Goal: Task Accomplishment & Management: Manage account settings

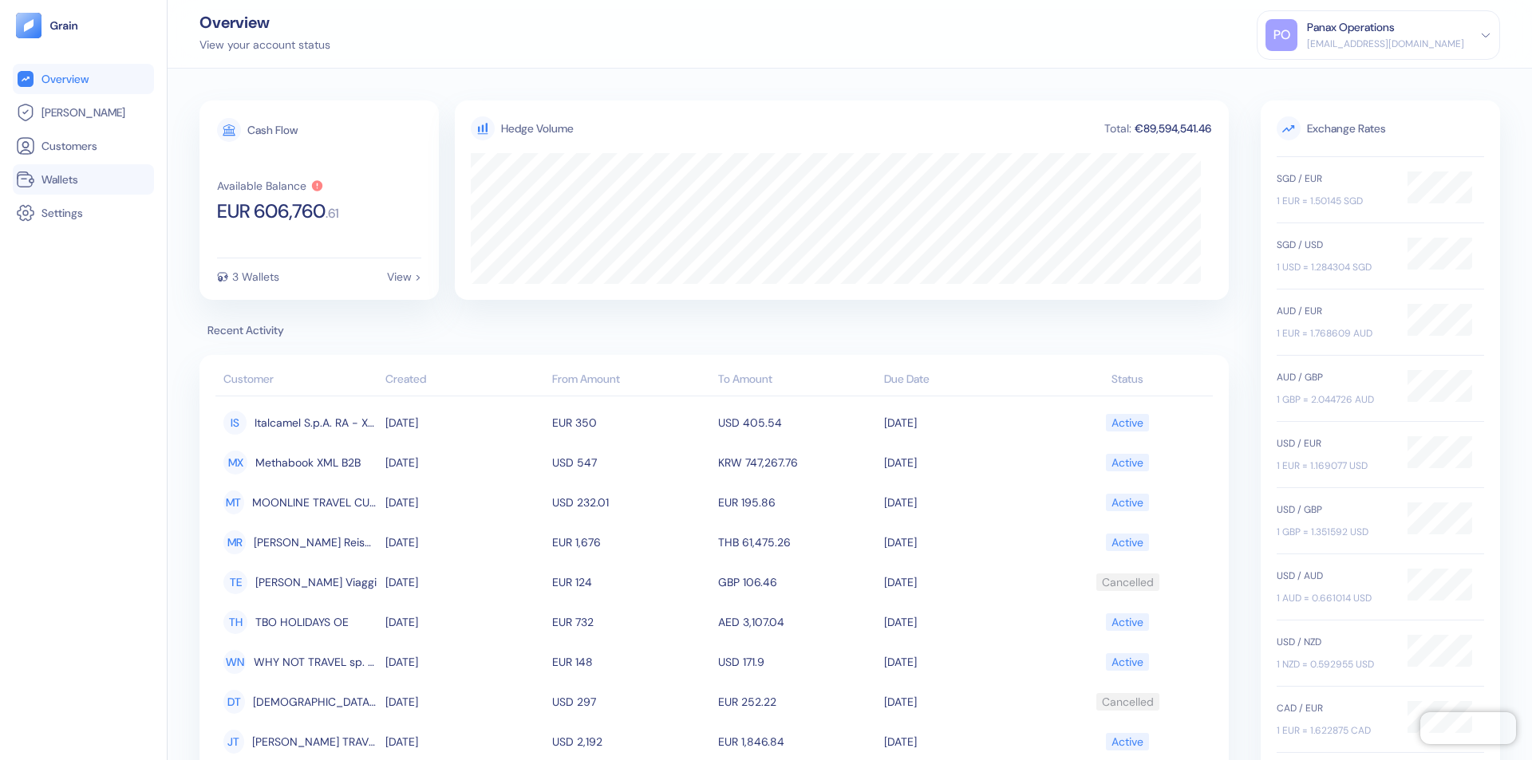
click at [83, 180] on link "Wallets" at bounding box center [83, 179] width 135 height 19
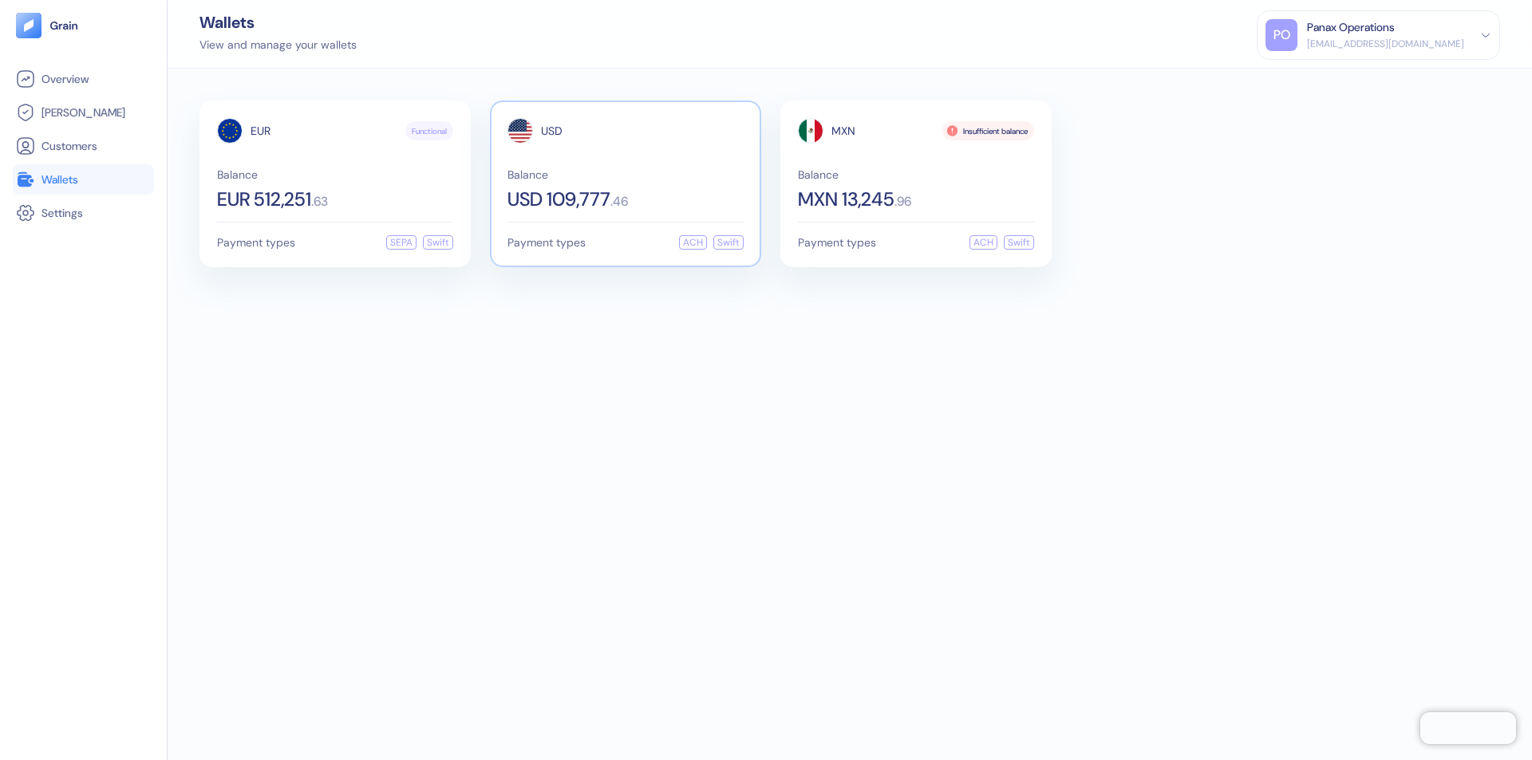
click at [551, 131] on span "USD" at bounding box center [552, 130] width 22 height 11
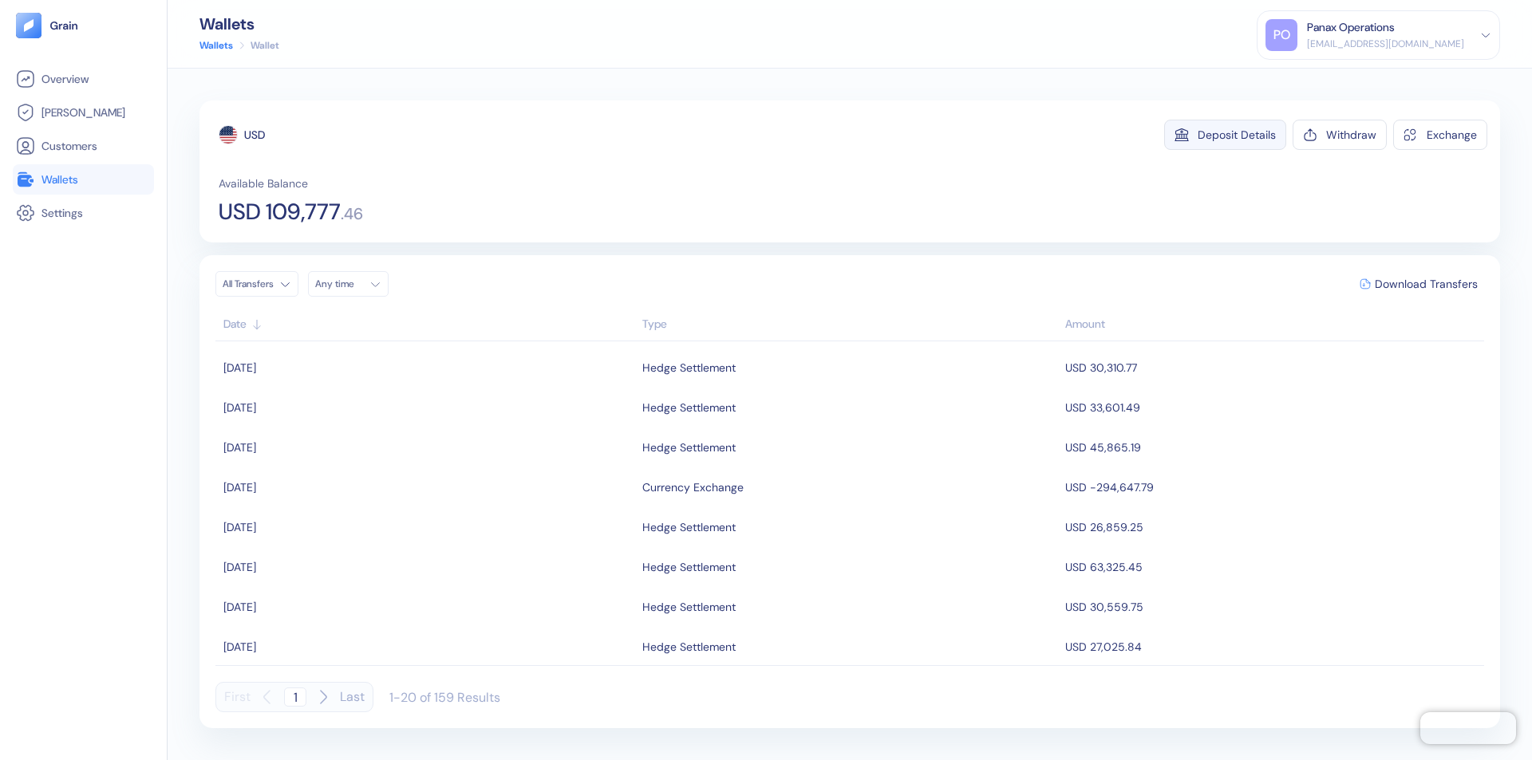
click at [1237, 135] on div "Deposit Details" at bounding box center [1237, 134] width 78 height 11
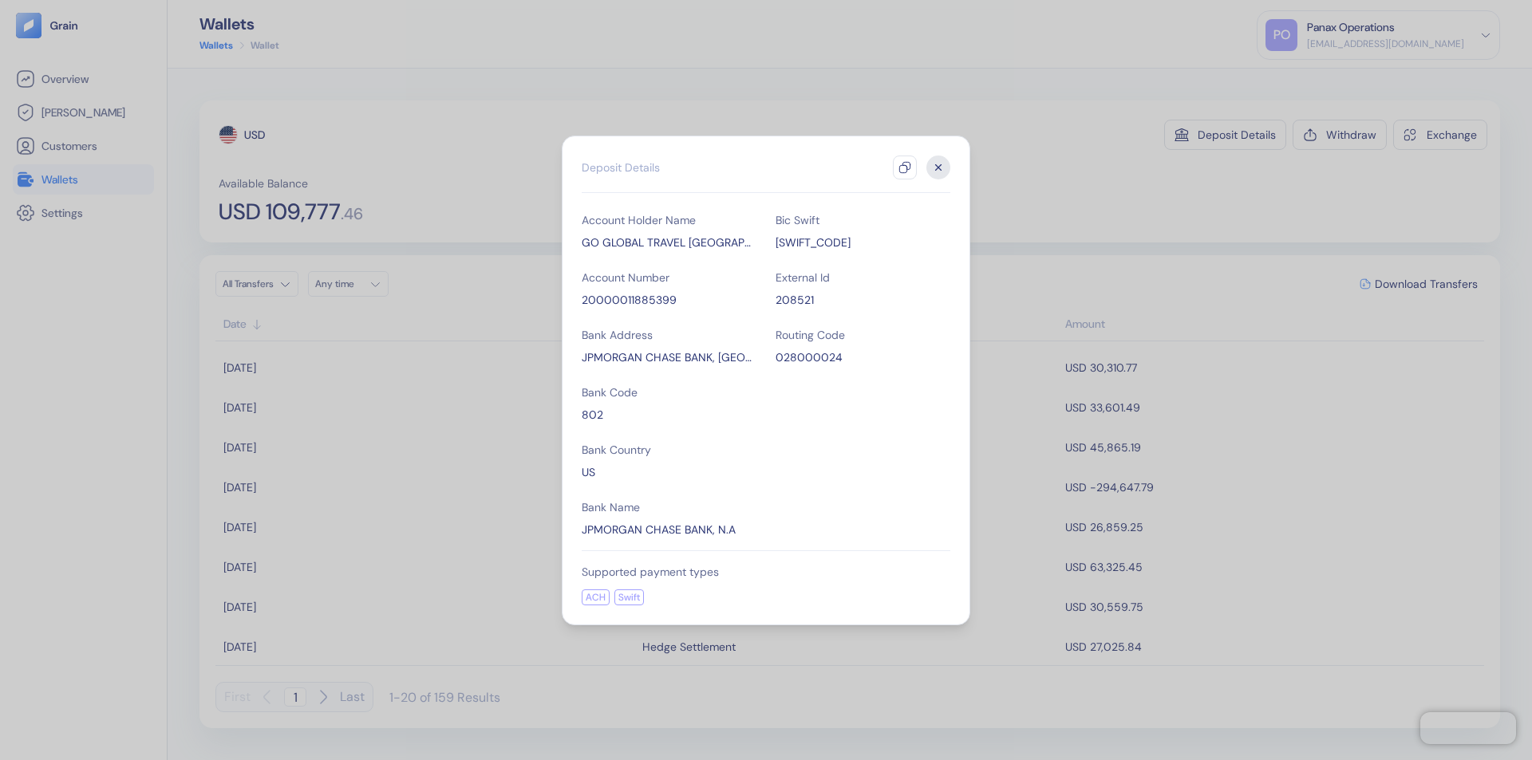
click at [905, 168] on icon "button" at bounding box center [905, 167] width 13 height 13
click at [938, 168] on icon "button" at bounding box center [939, 167] width 6 height 6
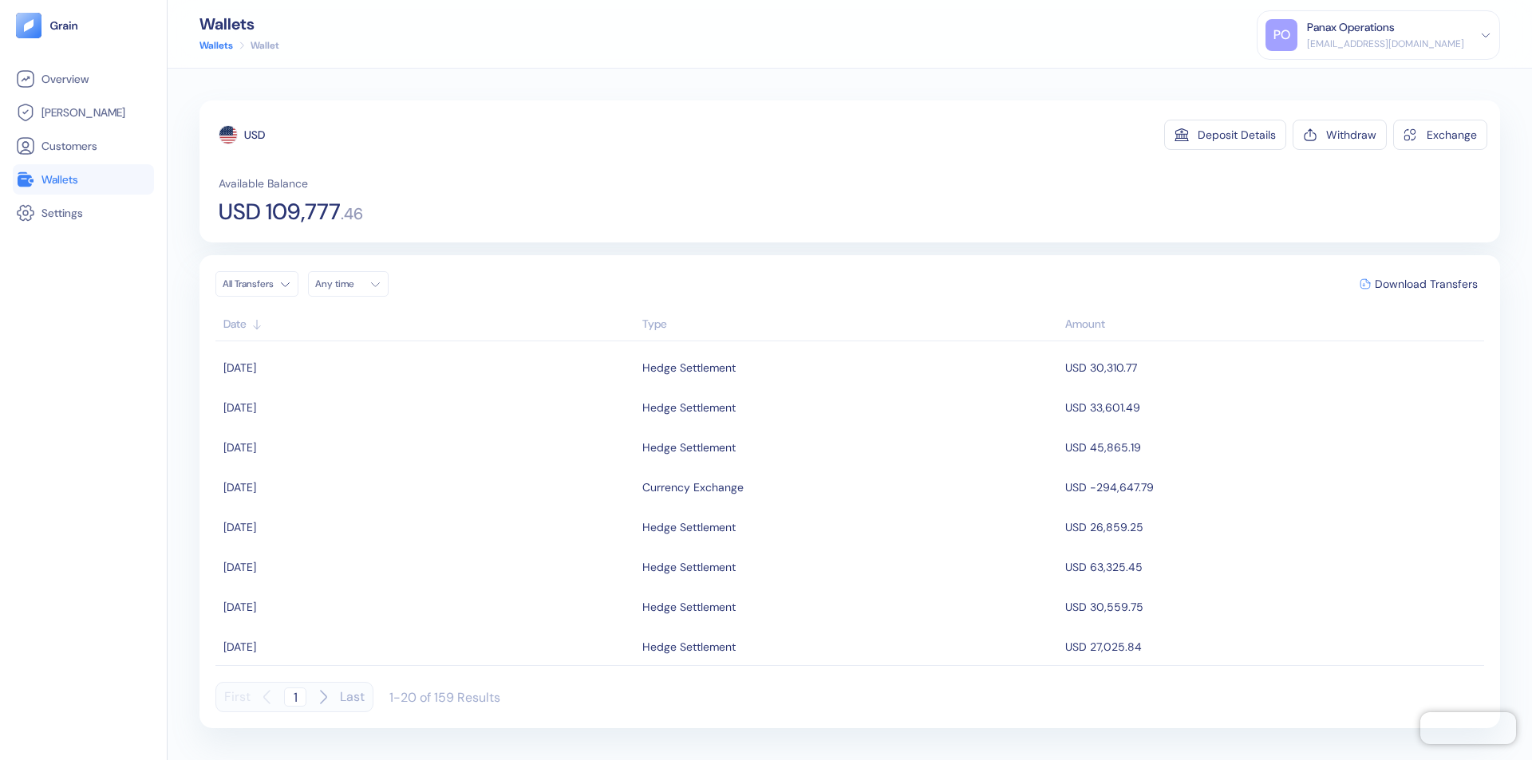
click at [353, 284] on div "Any time" at bounding box center [339, 284] width 48 height 13
click at [389, 389] on button "11" at bounding box center [389, 388] width 19 height 19
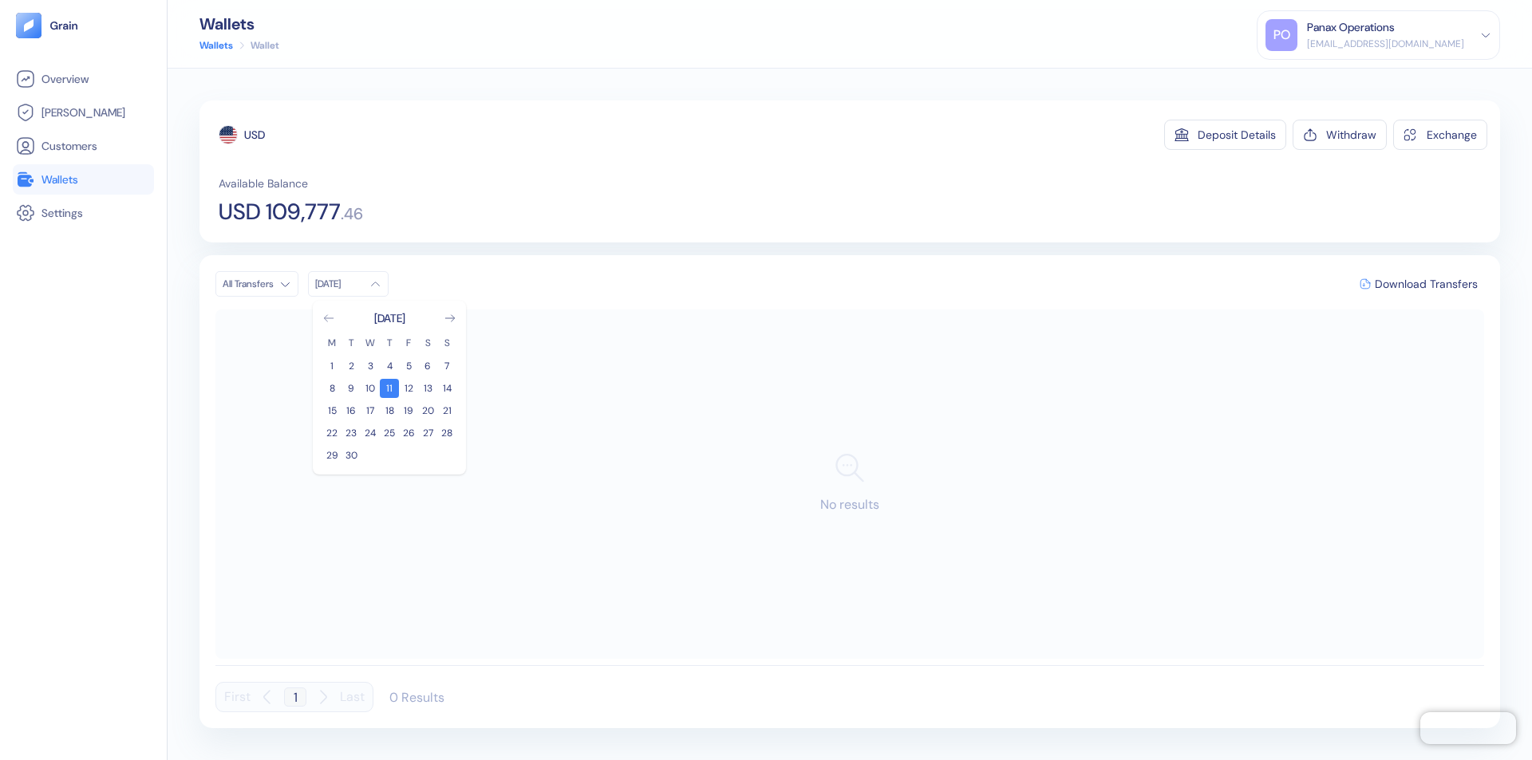
click at [329, 318] on icon "Go to previous month" at bounding box center [328, 318] width 9 height 6
click at [351, 411] on button "12" at bounding box center [351, 410] width 19 height 19
click at [255, 135] on div "USD" at bounding box center [254, 135] width 21 height 16
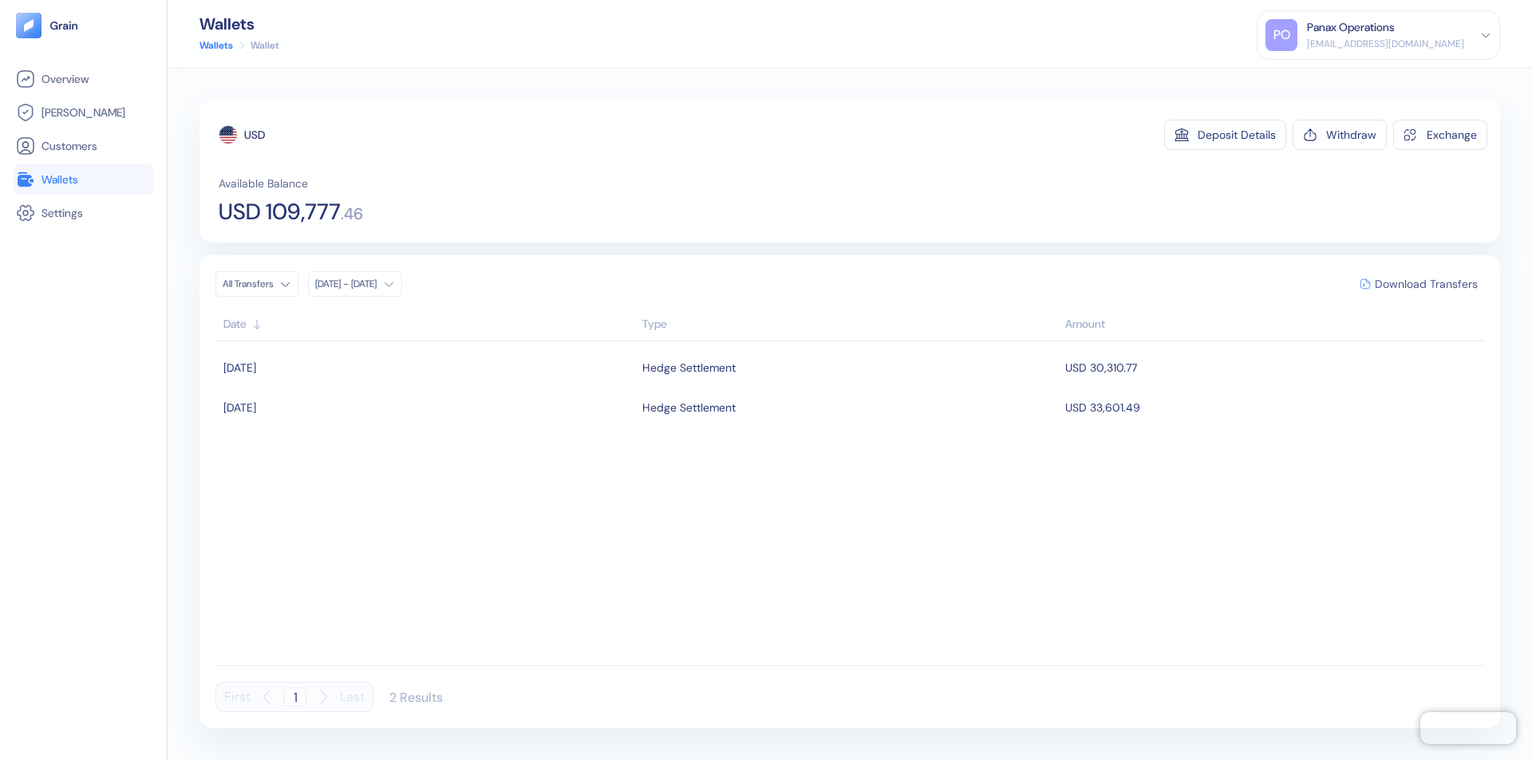
click at [1426, 284] on span "Download Transfers" at bounding box center [1426, 283] width 103 height 11
click at [83, 180] on link "Wallets" at bounding box center [83, 179] width 135 height 19
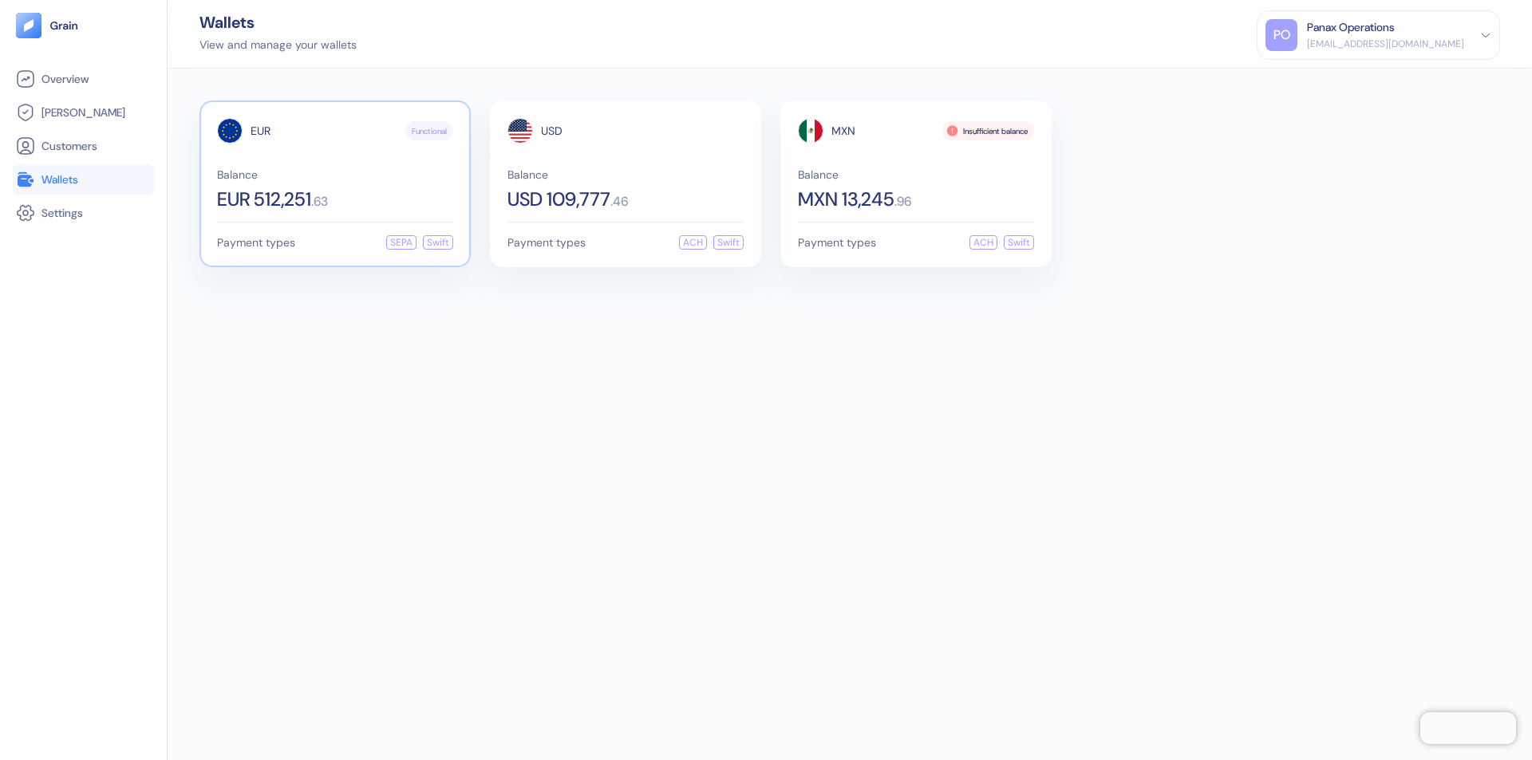
click at [260, 131] on span "EUR" at bounding box center [261, 130] width 20 height 11
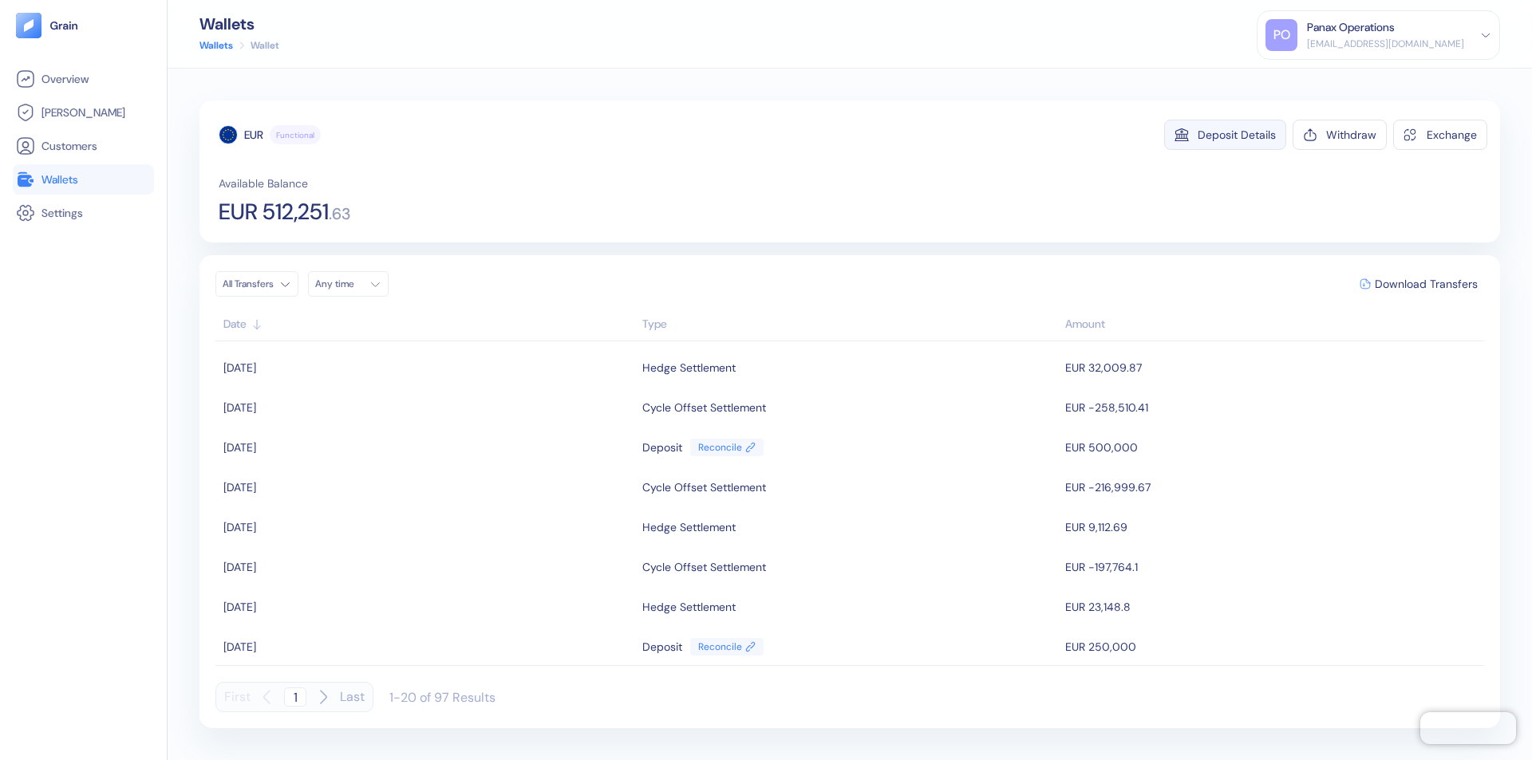
click at [1237, 135] on div "Deposit Details" at bounding box center [1237, 134] width 78 height 11
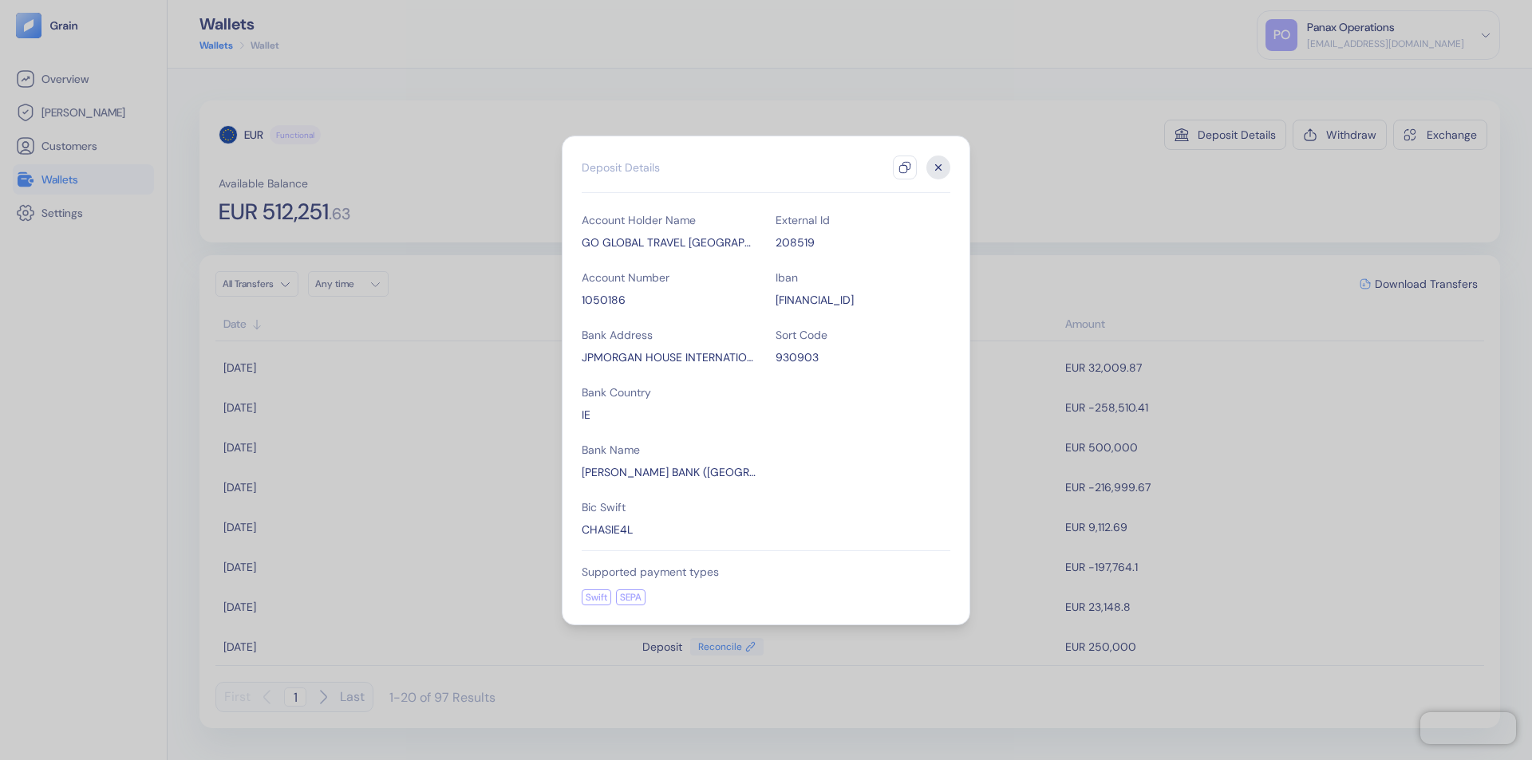
click at [905, 168] on icon "button" at bounding box center [905, 167] width 13 height 13
click at [938, 168] on icon "button" at bounding box center [939, 167] width 6 height 6
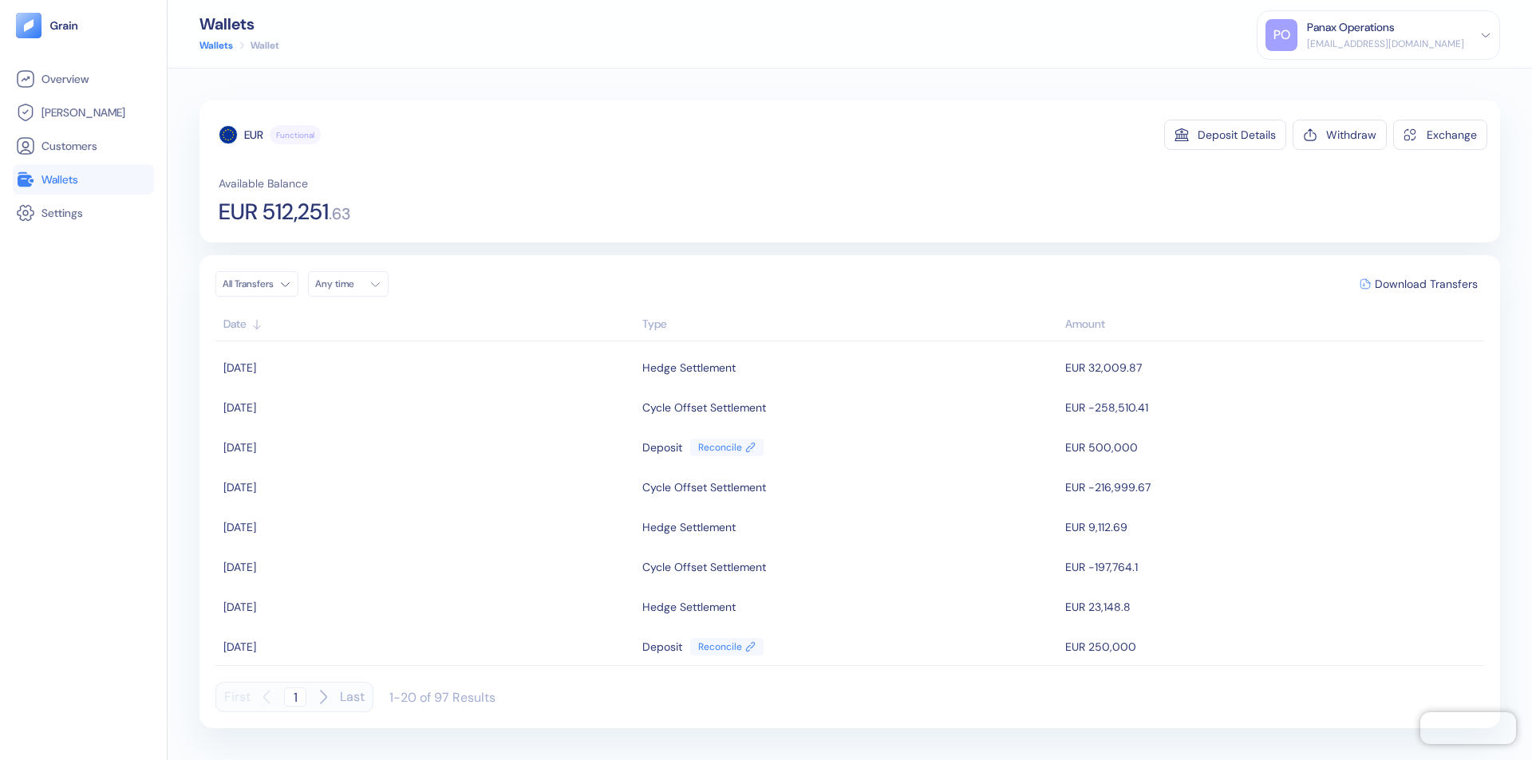
click at [353, 284] on div "Any time" at bounding box center [339, 284] width 48 height 13
click at [389, 389] on button "11" at bounding box center [389, 388] width 19 height 19
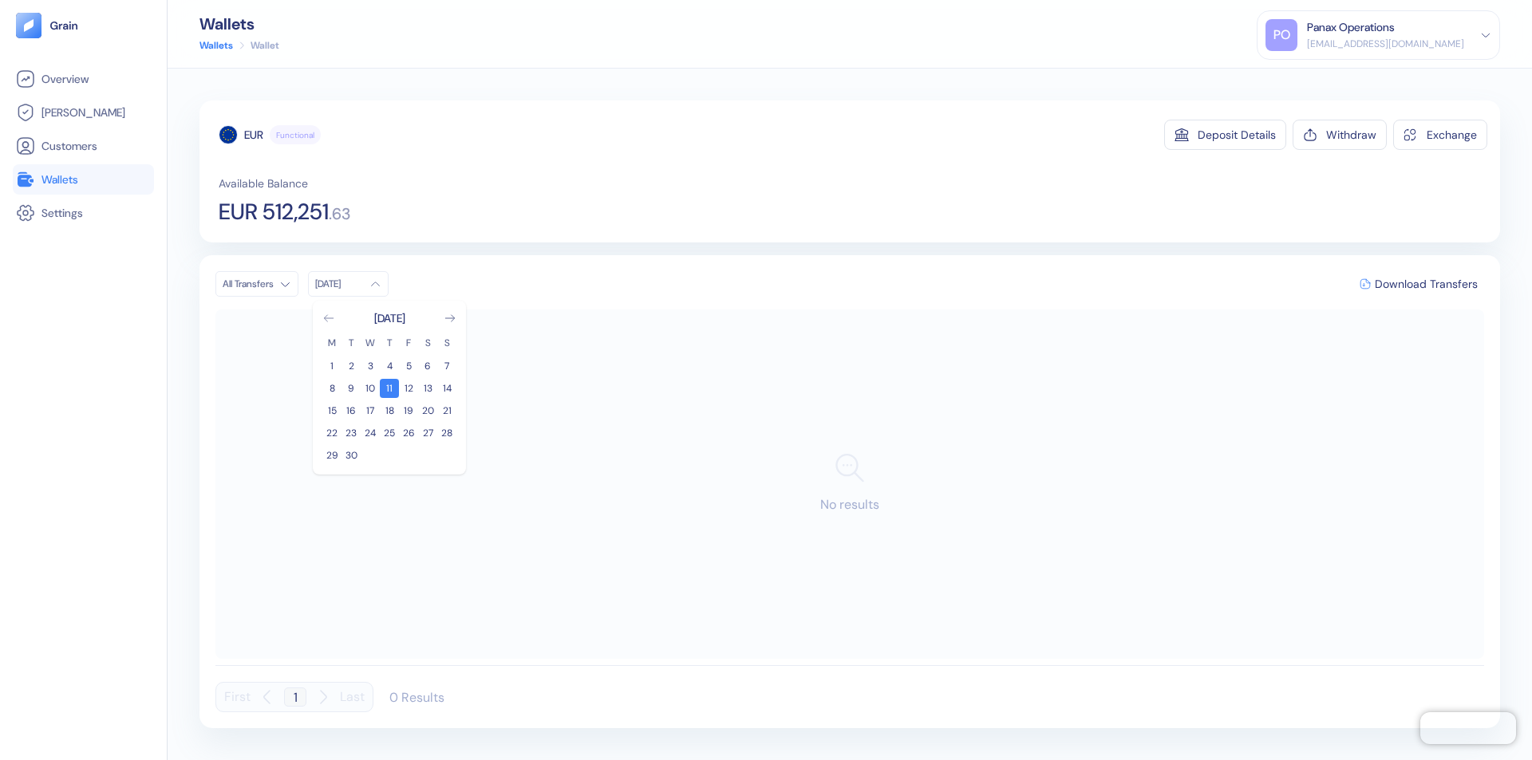
click at [329, 318] on icon "Go to previous month" at bounding box center [328, 318] width 9 height 6
click at [351, 411] on button "12" at bounding box center [351, 410] width 19 height 19
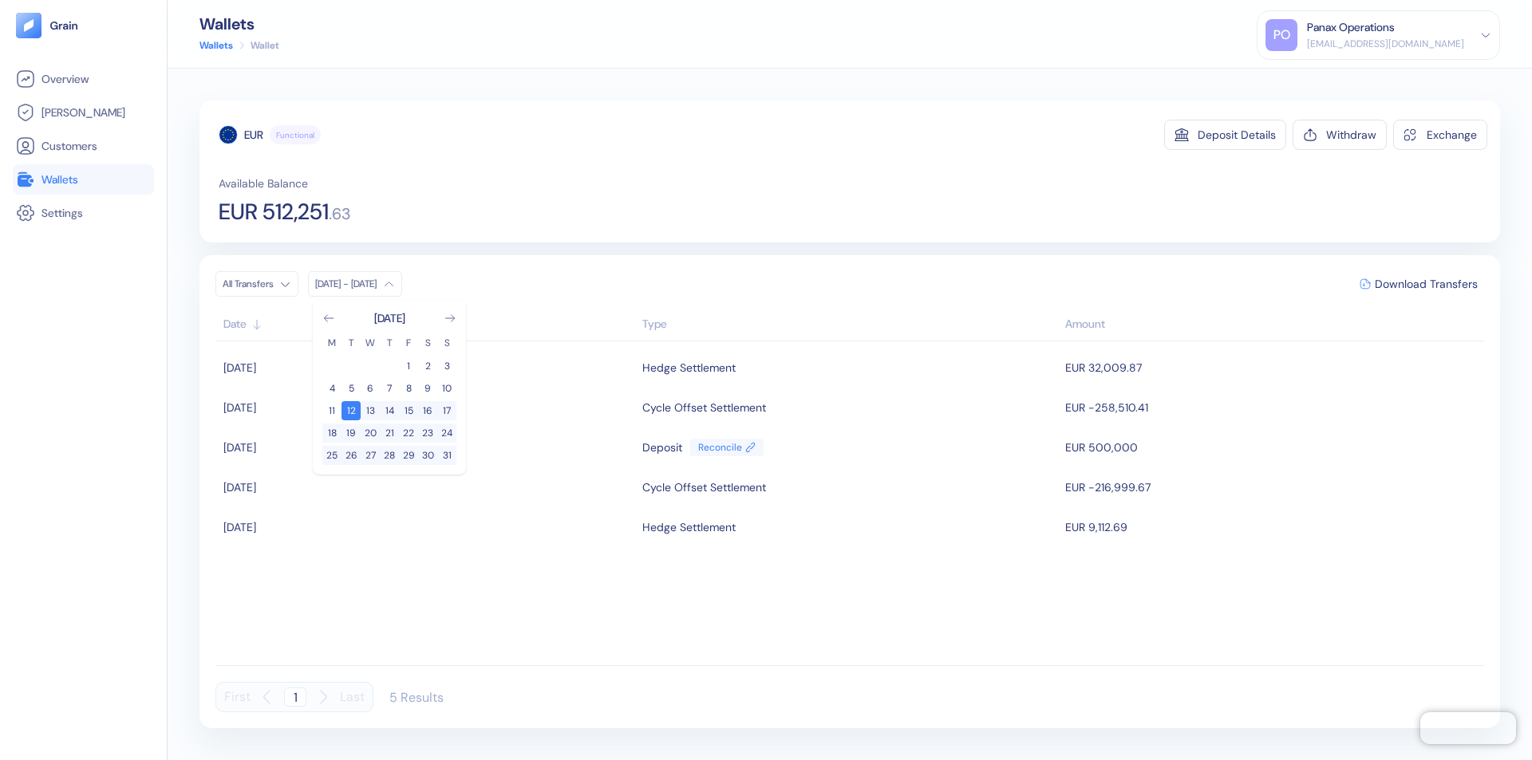
click at [254, 135] on div "EUR" at bounding box center [253, 135] width 19 height 16
click at [1426, 284] on span "Download Transfers" at bounding box center [1426, 283] width 103 height 11
click at [83, 180] on link "Wallets" at bounding box center [83, 179] width 135 height 19
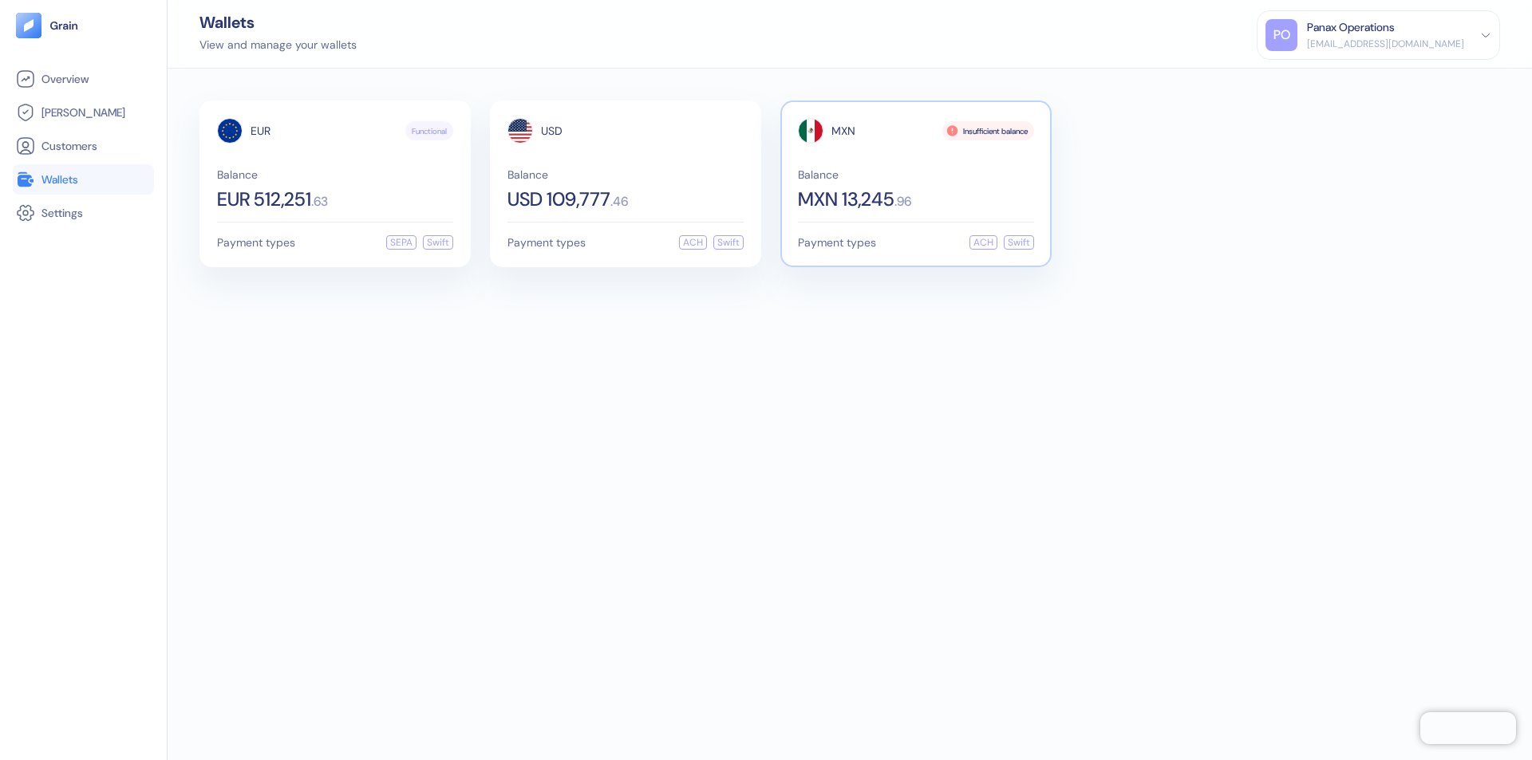
click at [843, 131] on span "MXN" at bounding box center [844, 130] width 24 height 11
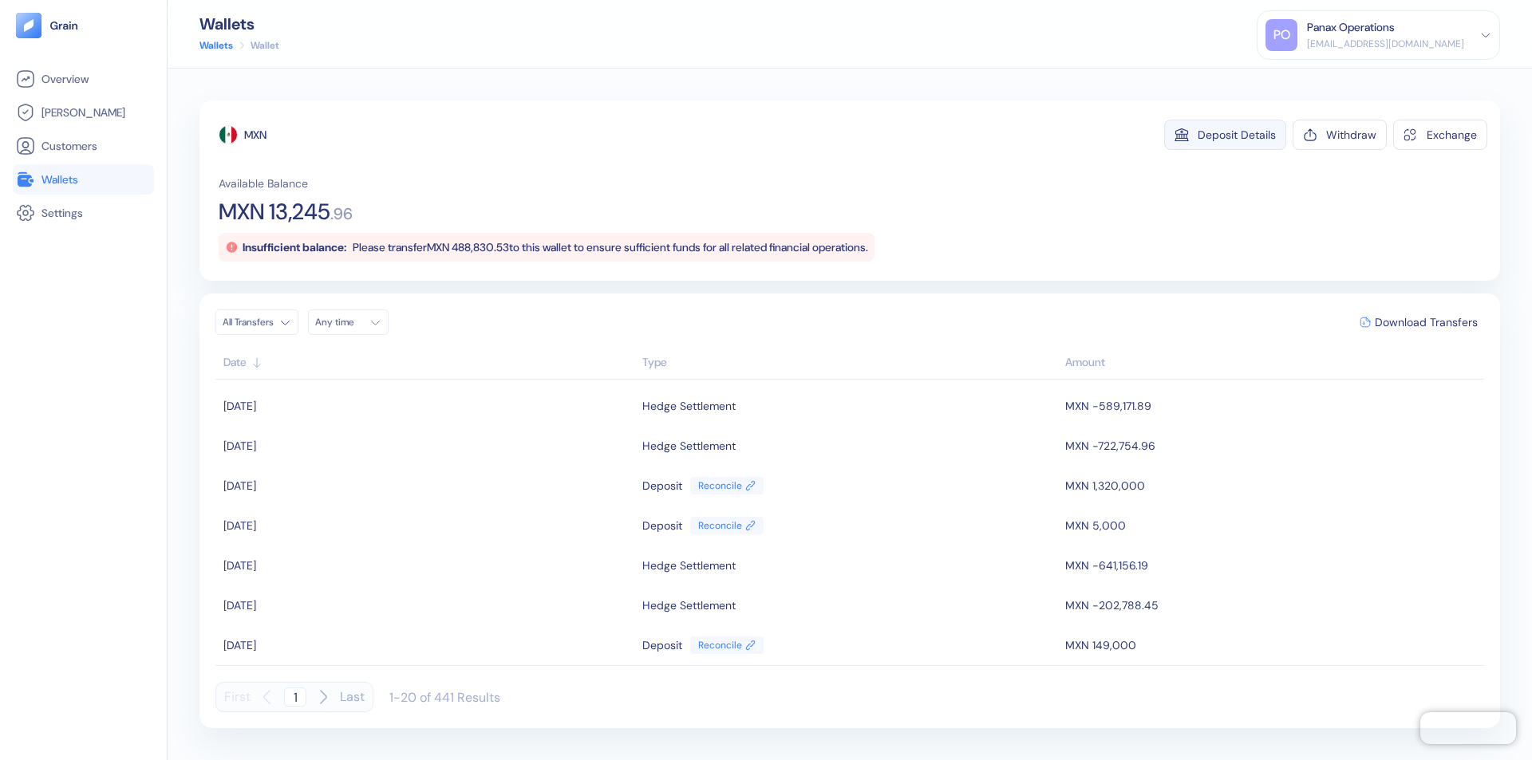
click at [1237, 135] on div "Deposit Details" at bounding box center [1237, 134] width 78 height 11
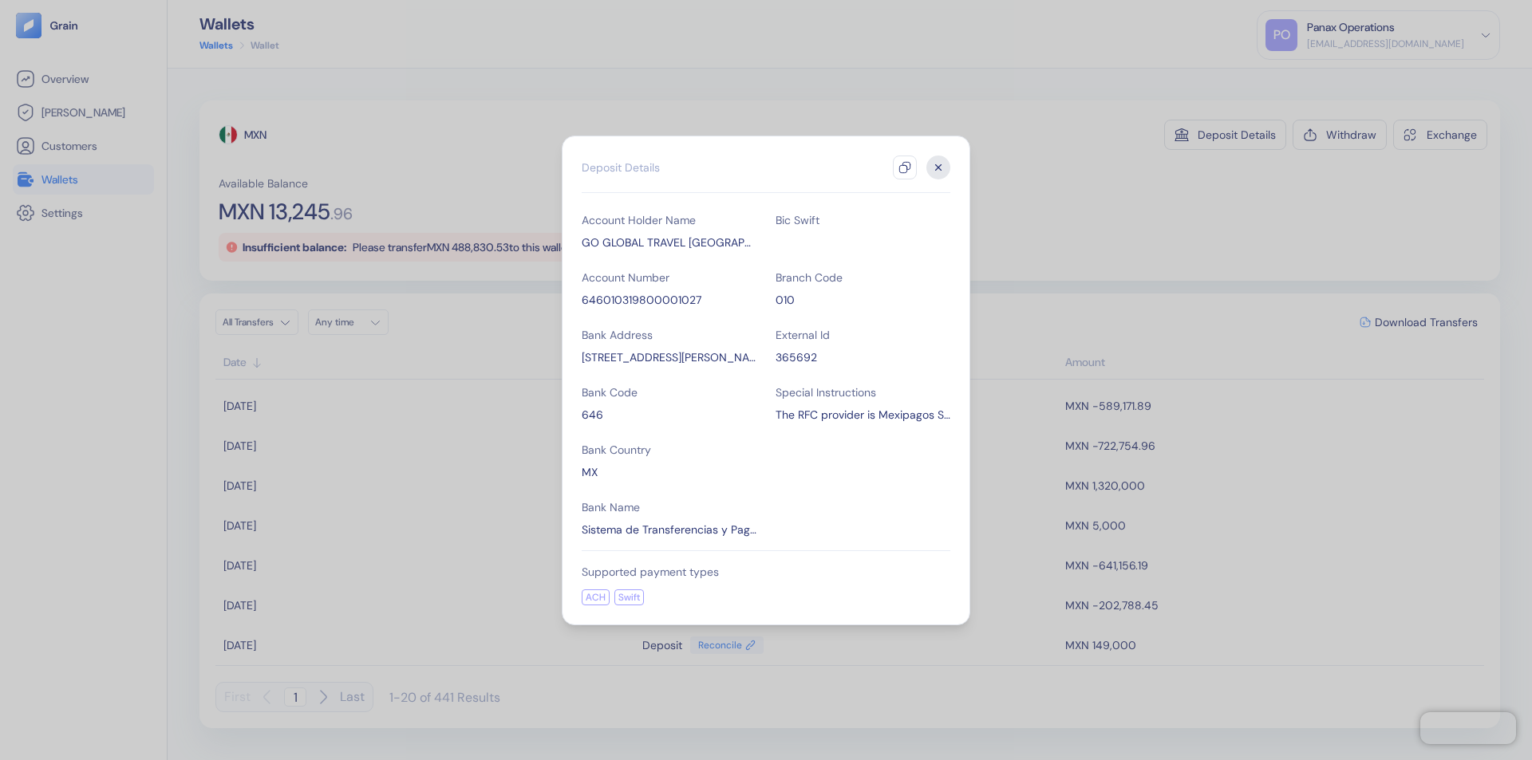
click at [905, 168] on icon "button" at bounding box center [905, 167] width 13 height 13
click at [938, 168] on icon "button" at bounding box center [939, 167] width 6 height 6
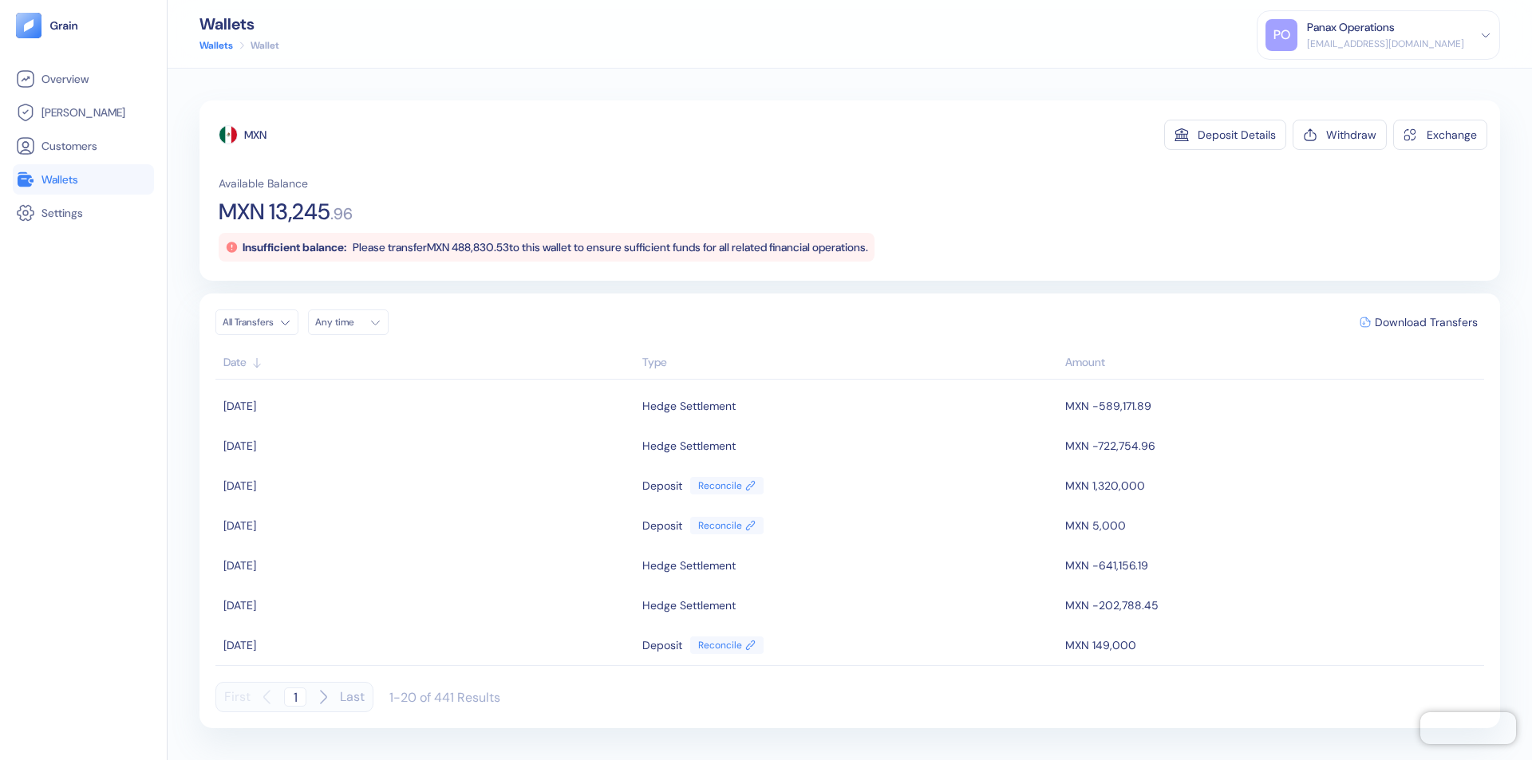
click at [353, 322] on div "Any time" at bounding box center [339, 322] width 48 height 13
click at [389, 427] on button "11" at bounding box center [389, 426] width 19 height 19
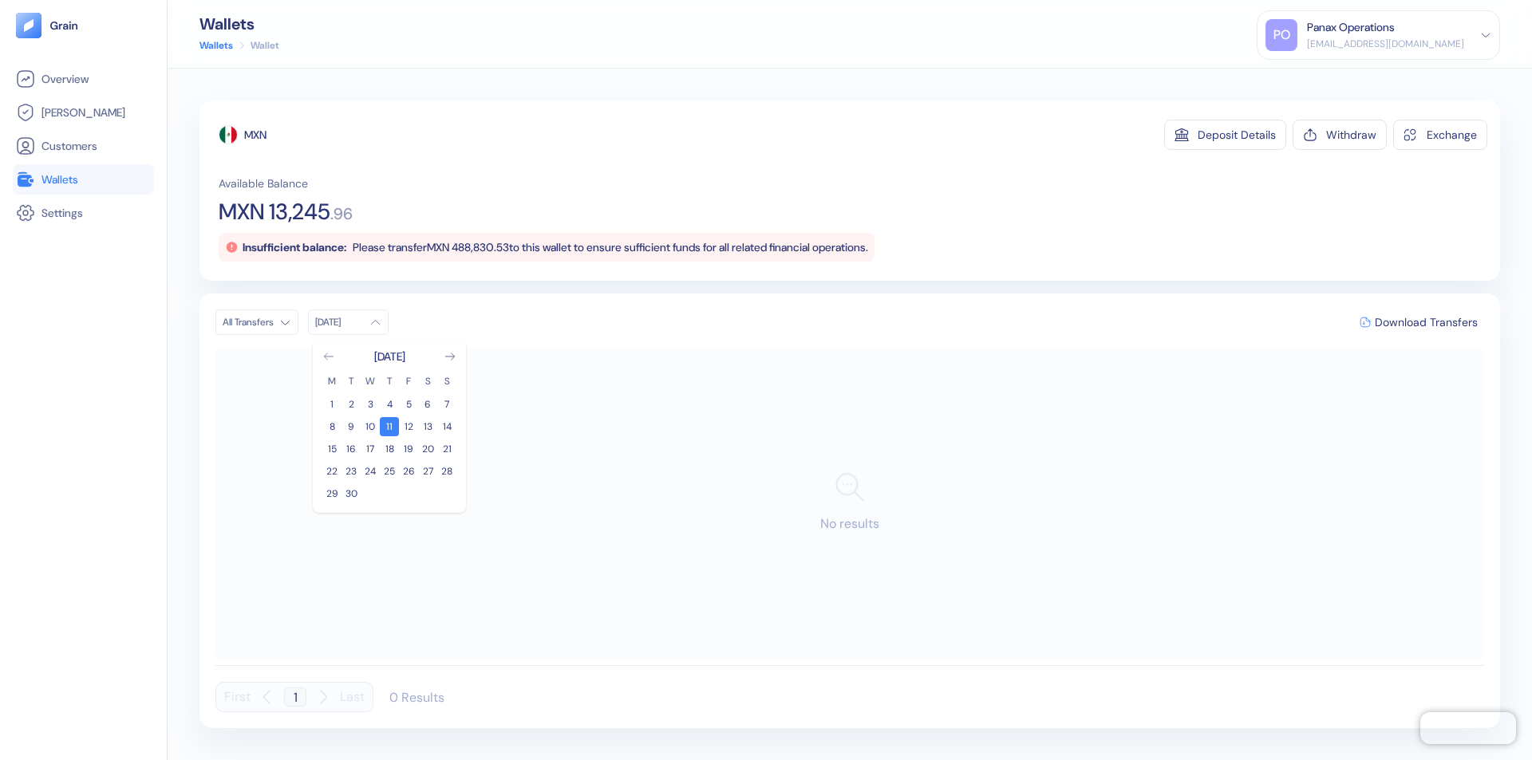
click at [329, 357] on icon "Go to previous month" at bounding box center [328, 357] width 9 height 6
click at [351, 449] on button "12" at bounding box center [351, 449] width 19 height 19
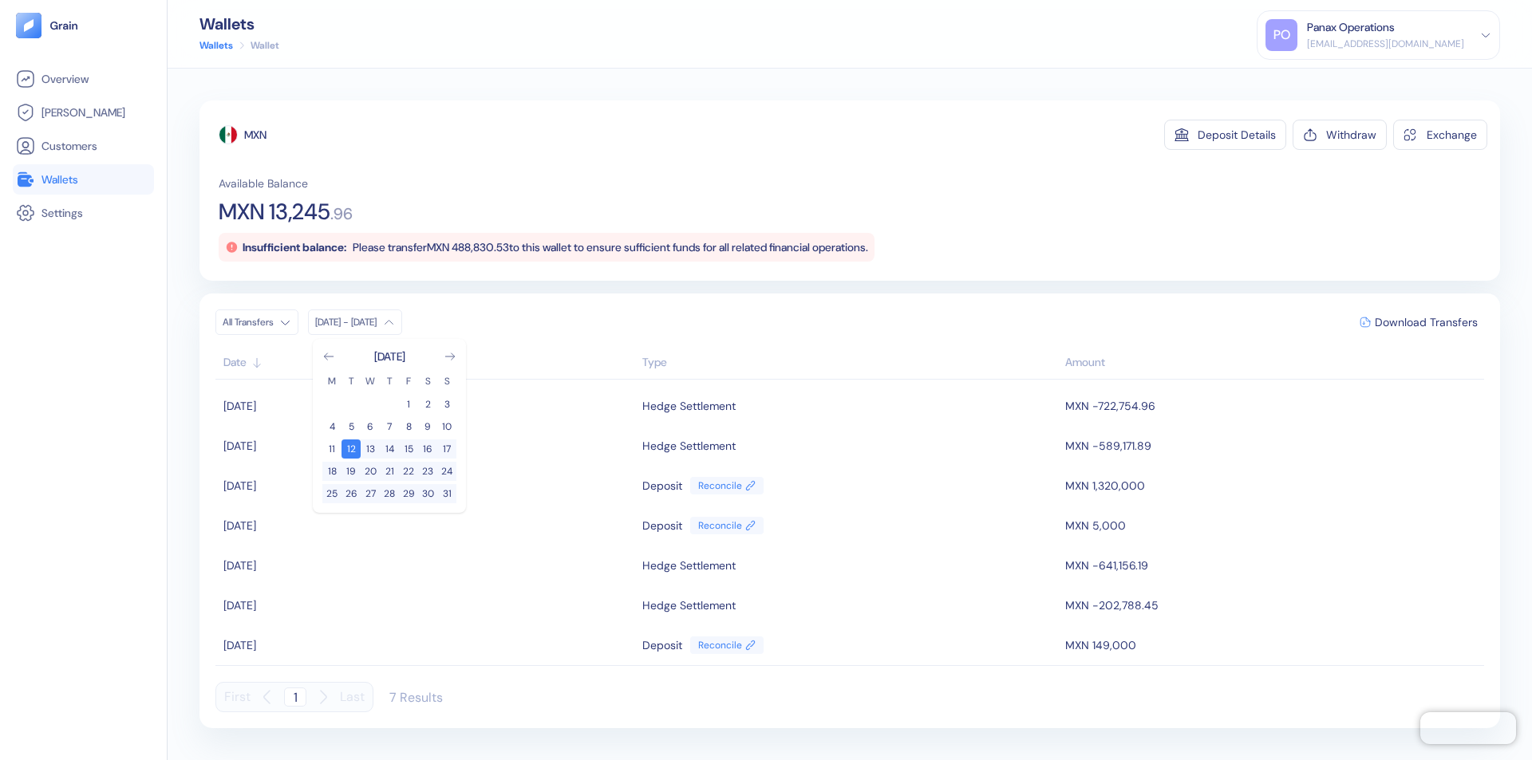
click at [256, 135] on div "MXN" at bounding box center [255, 135] width 22 height 16
click at [1426, 322] on span "Download Transfers" at bounding box center [1426, 322] width 103 height 11
click at [1395, 35] on div "Panax Operations" at bounding box center [1351, 27] width 88 height 17
click at [1330, 79] on div "Sign Out" at bounding box center [1308, 79] width 44 height 17
